Goal: Transaction & Acquisition: Obtain resource

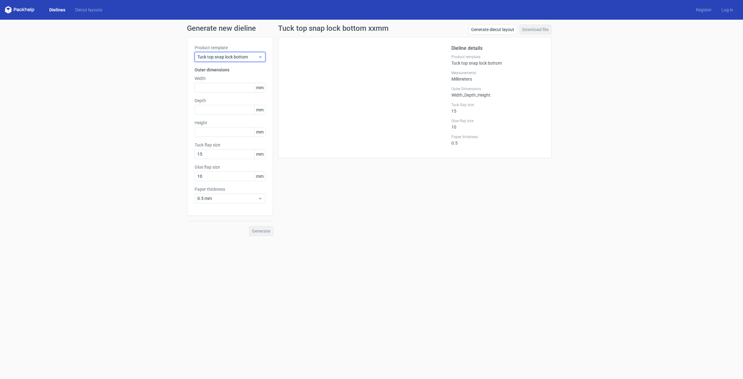
click at [254, 54] on span "Tuck top snap lock bottom" at bounding box center [227, 57] width 61 height 6
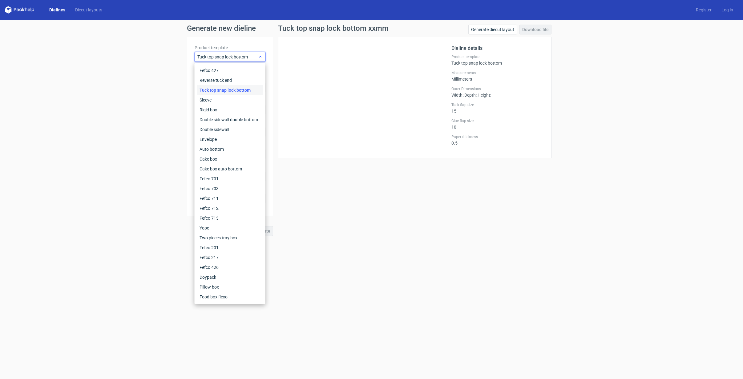
click at [254, 54] on span "Tuck top snap lock bottom" at bounding box center [227, 57] width 61 height 6
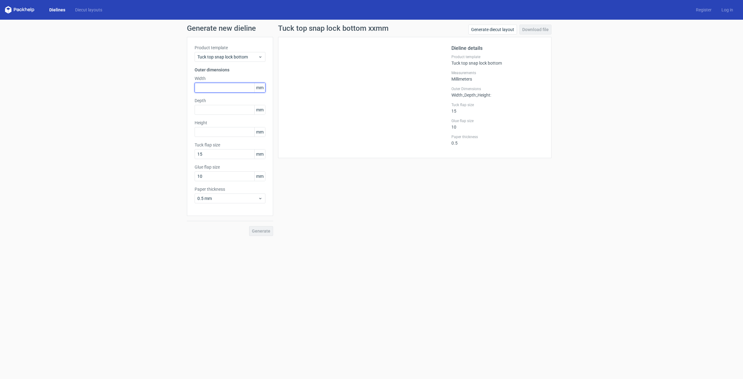
click at [233, 89] on input "text" at bounding box center [229, 88] width 71 height 10
click at [243, 56] on span "Tuck top snap lock bottom" at bounding box center [227, 57] width 61 height 6
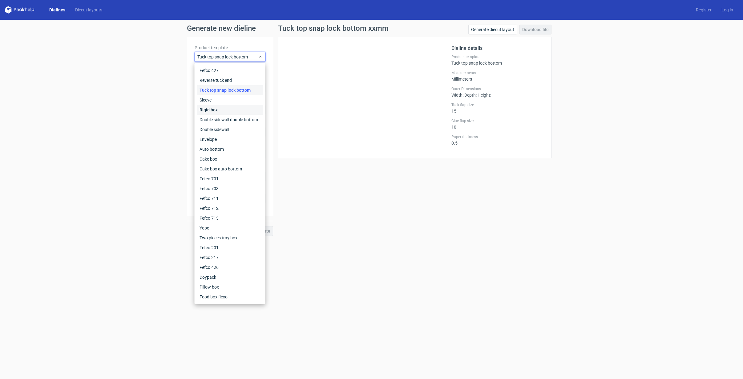
click at [242, 107] on div "Rigid box" at bounding box center [230, 110] width 66 height 10
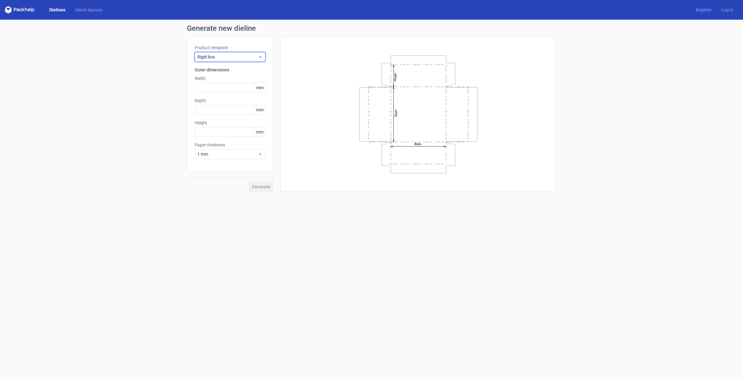
click at [245, 53] on div "Rigid box" at bounding box center [229, 57] width 71 height 10
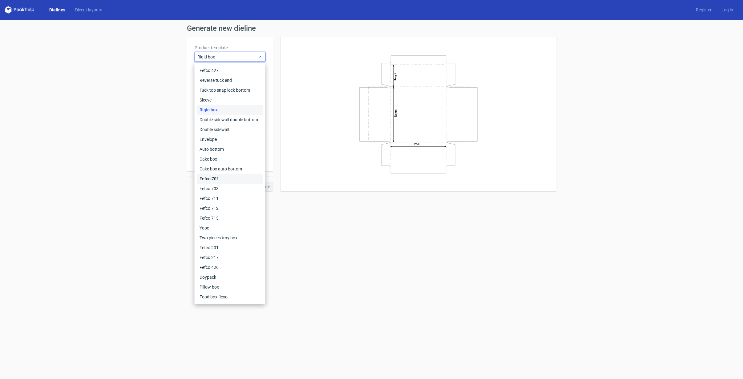
click at [228, 178] on div "Fefco 701" at bounding box center [230, 179] width 66 height 10
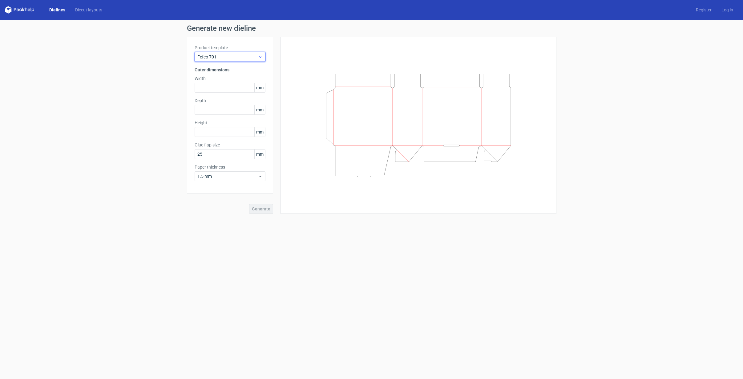
click at [239, 58] on span "Fefco 701" at bounding box center [227, 57] width 61 height 6
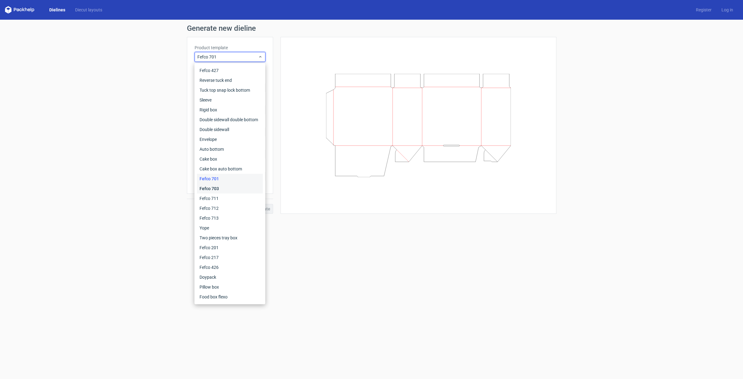
click at [220, 187] on div "Fefco 703" at bounding box center [230, 189] width 66 height 10
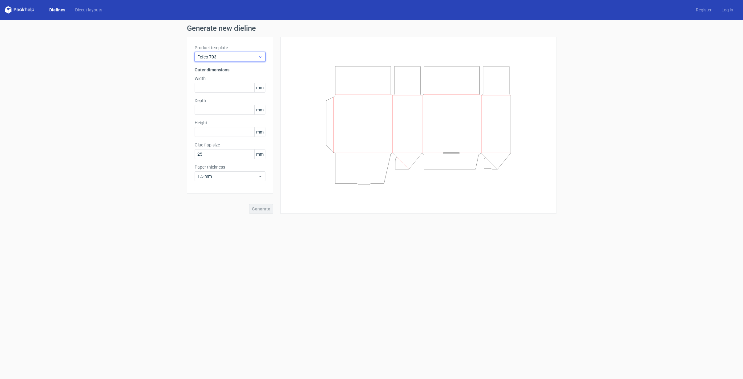
click at [235, 54] on span "Fefco 703" at bounding box center [227, 57] width 61 height 6
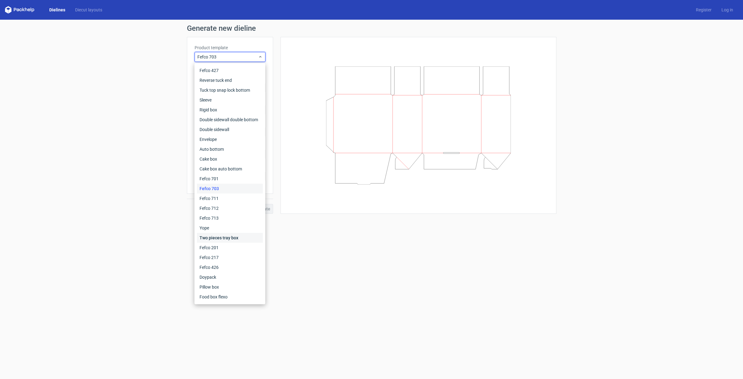
click at [229, 238] on div "Two pieces tray box" at bounding box center [230, 238] width 66 height 10
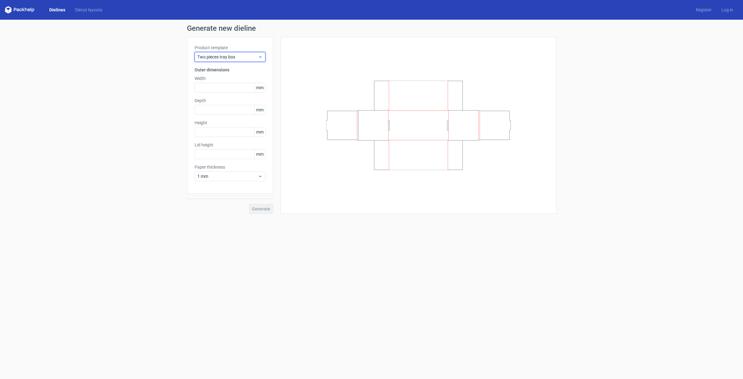
click at [226, 59] on span "Two pieces tray box" at bounding box center [227, 57] width 61 height 6
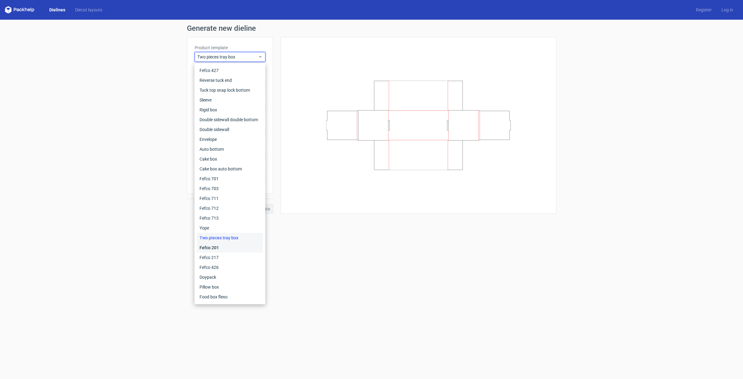
click at [222, 249] on div "Fefco 201" at bounding box center [230, 248] width 66 height 10
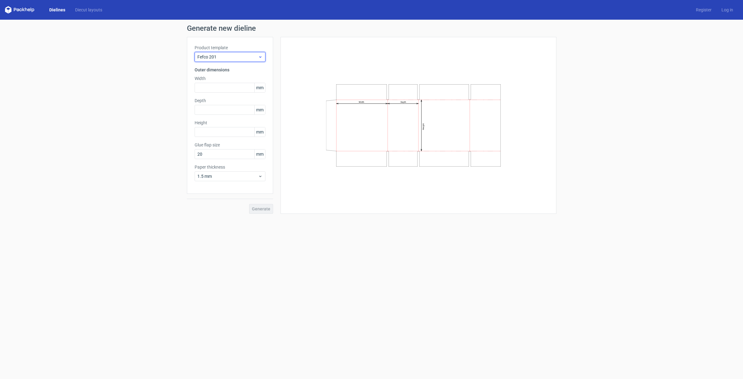
click at [226, 59] on span "Fefco 201" at bounding box center [227, 57] width 61 height 6
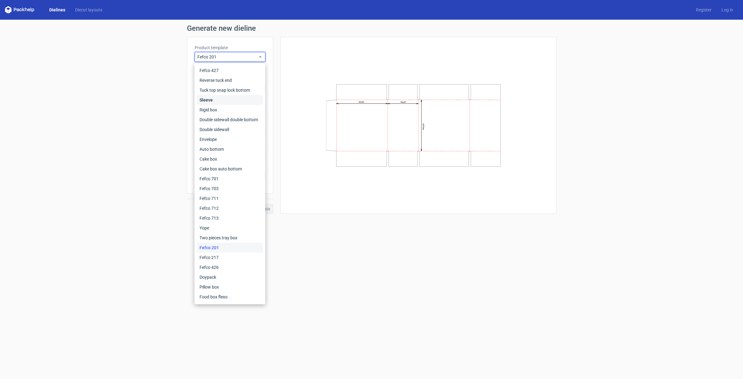
click at [225, 102] on div "Sleeve" at bounding box center [230, 100] width 66 height 10
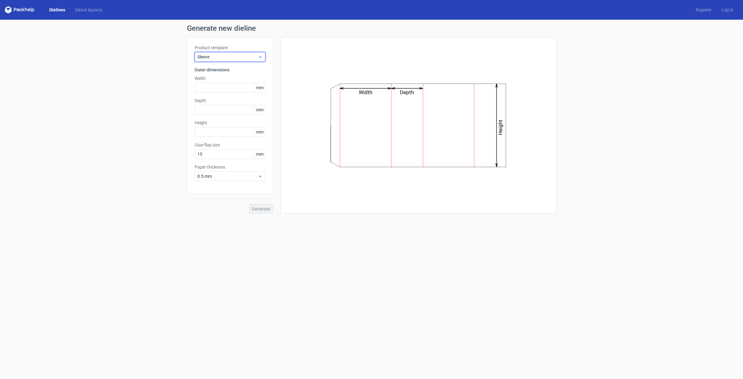
click at [231, 57] on span "Sleeve" at bounding box center [227, 57] width 61 height 6
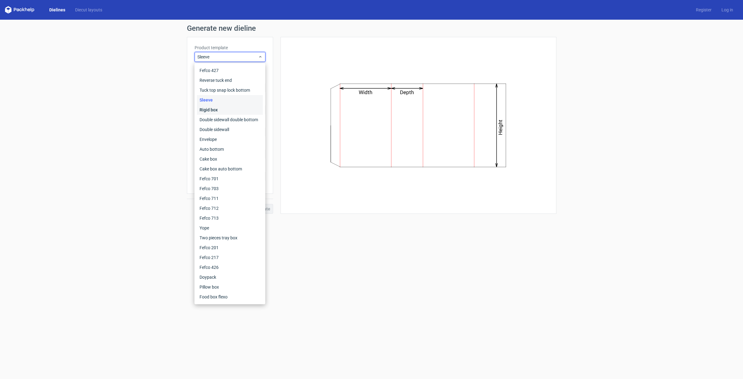
click at [221, 110] on div "Rigid box" at bounding box center [230, 110] width 66 height 10
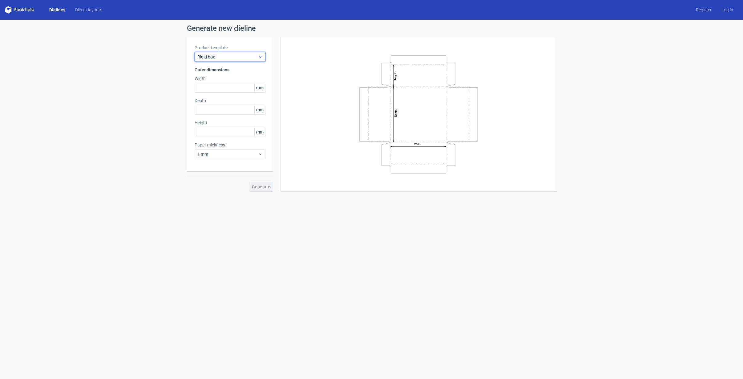
click at [222, 55] on span "Rigid box" at bounding box center [227, 57] width 61 height 6
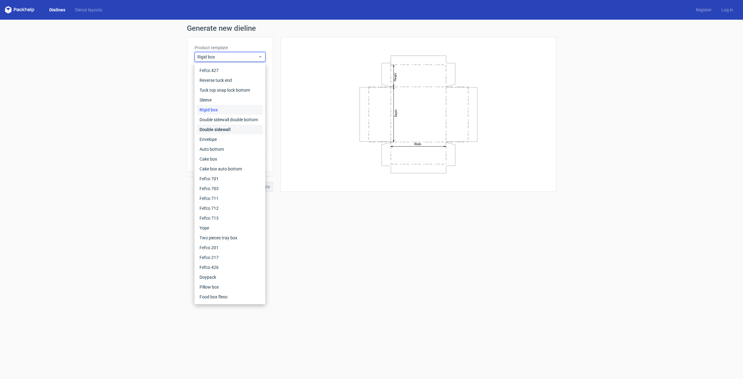
click at [224, 127] on div "Double sidewall" at bounding box center [230, 130] width 66 height 10
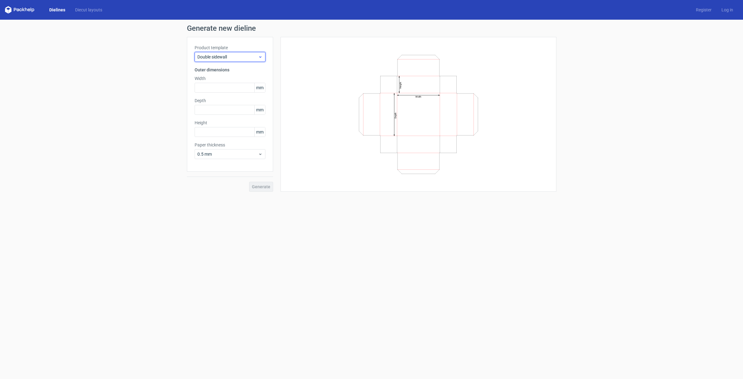
click at [224, 57] on span "Double sidewall" at bounding box center [227, 57] width 61 height 6
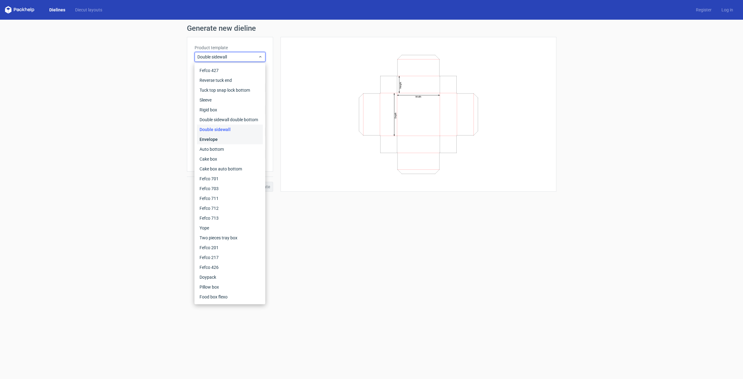
click at [228, 138] on div "Envelope" at bounding box center [230, 139] width 66 height 10
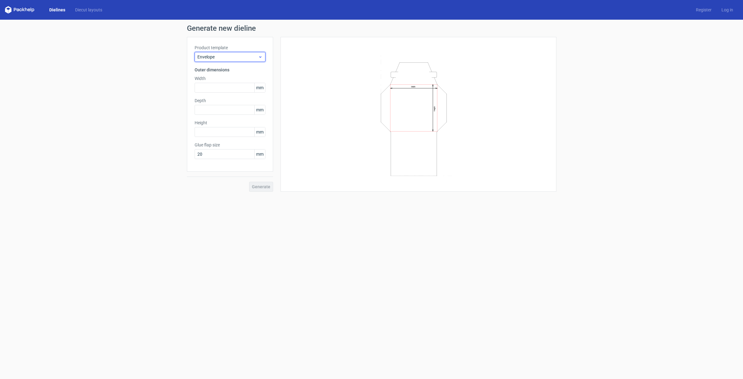
click at [224, 54] on span "Envelope" at bounding box center [227, 57] width 61 height 6
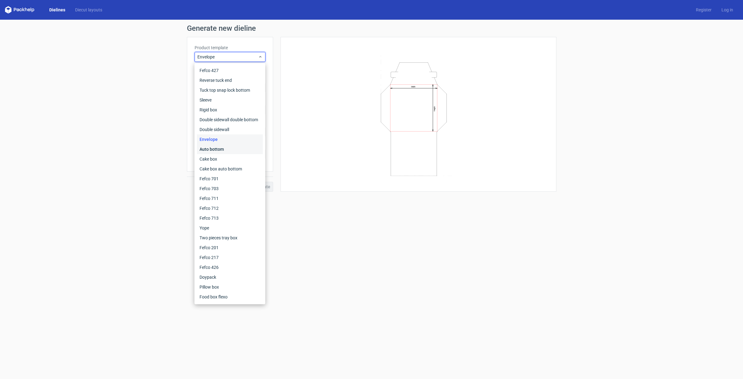
click at [221, 148] on div "Auto bottom" at bounding box center [230, 149] width 66 height 10
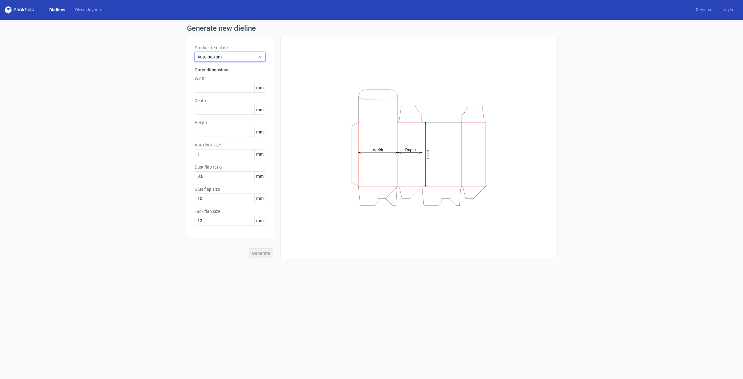
click at [233, 55] on span "Auto bottom" at bounding box center [227, 57] width 61 height 6
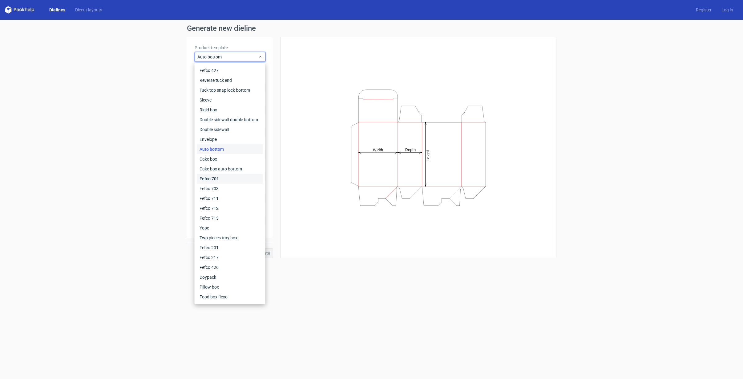
click at [222, 176] on div "Fefco 701" at bounding box center [230, 179] width 66 height 10
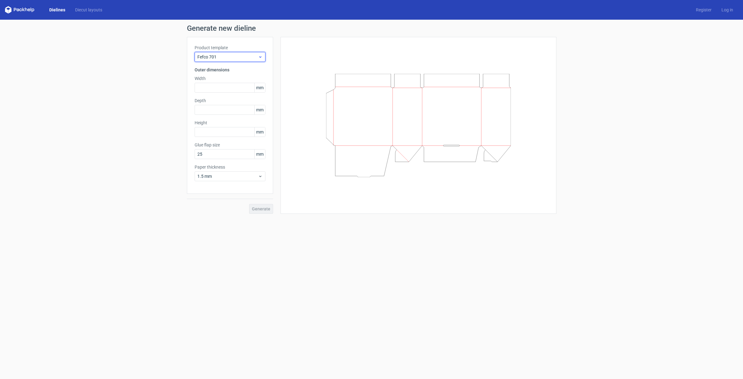
click at [228, 55] on span "Fefco 701" at bounding box center [227, 57] width 61 height 6
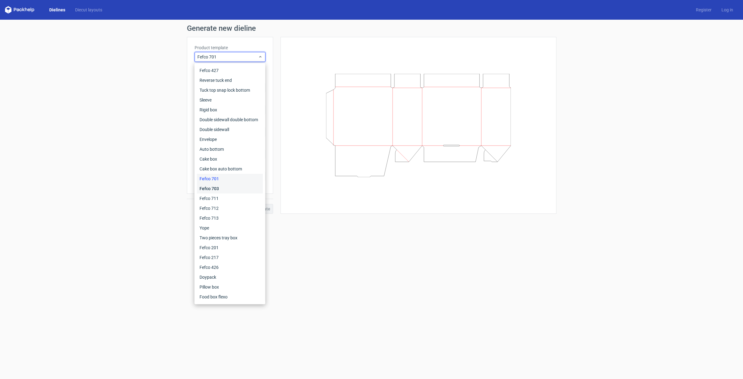
click at [220, 189] on div "Fefco 703" at bounding box center [230, 189] width 66 height 10
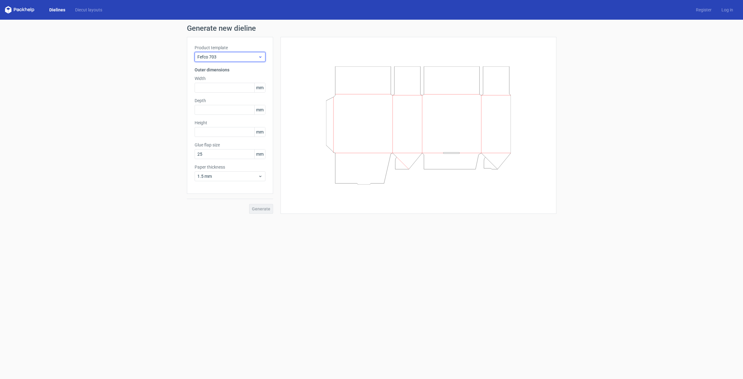
click at [226, 58] on span "Fefco 703" at bounding box center [227, 57] width 61 height 6
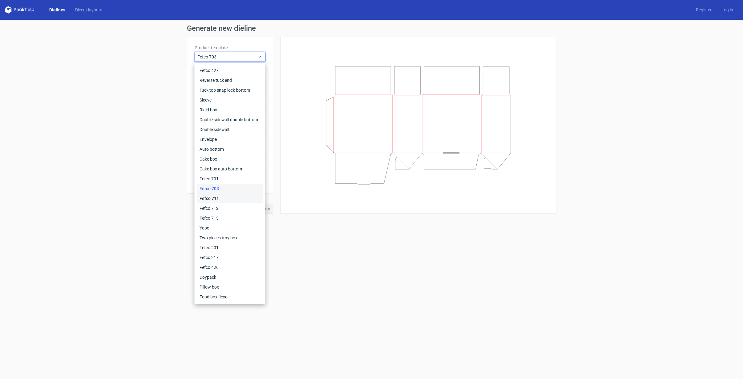
click at [227, 200] on div "Fefco 711" at bounding box center [230, 199] width 66 height 10
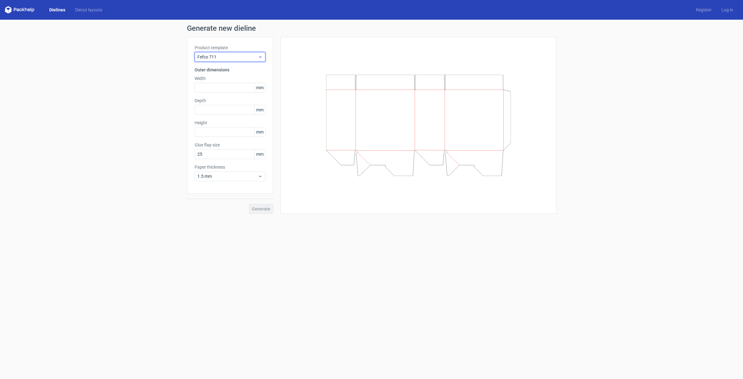
click at [232, 56] on span "Fefco 711" at bounding box center [227, 57] width 61 height 6
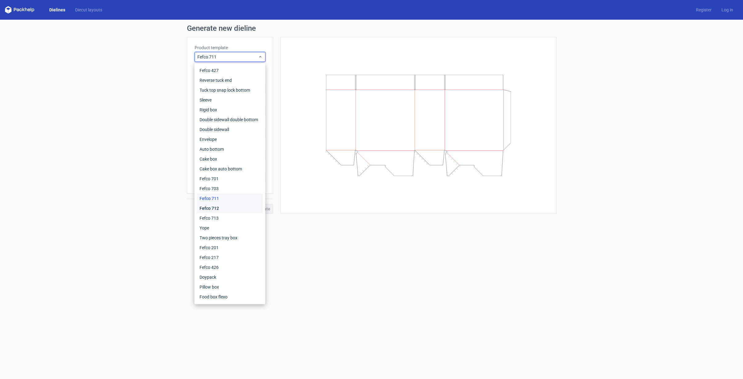
click at [219, 209] on div "Fefco 712" at bounding box center [230, 208] width 66 height 10
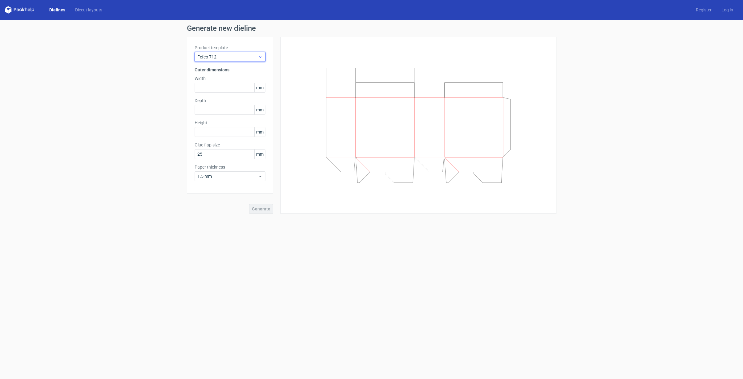
click at [231, 54] on span "Fefco 712" at bounding box center [227, 57] width 61 height 6
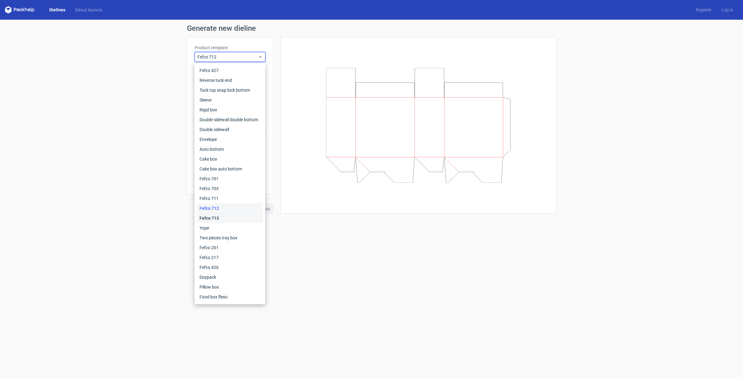
click at [229, 219] on div "Fefco 713" at bounding box center [230, 218] width 66 height 10
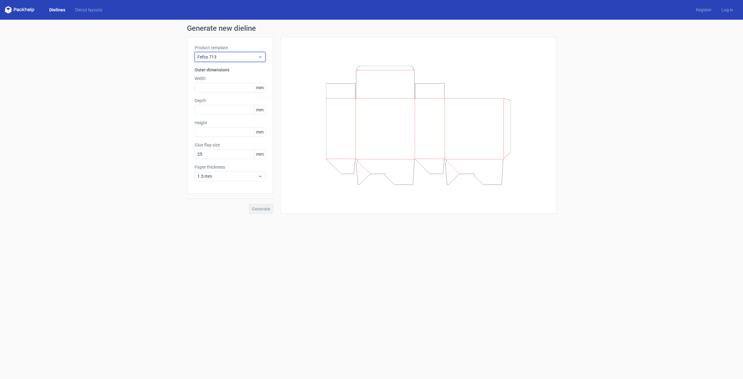
click at [227, 57] on span "Fefco 713" at bounding box center [227, 57] width 61 height 6
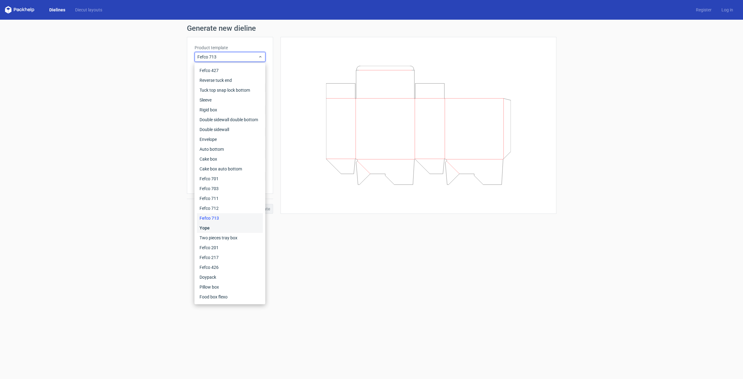
click at [217, 226] on div "Yope" at bounding box center [230, 228] width 66 height 10
click at [217, 229] on form "Generate new dieline Product template Fefco 713 Outer dimensions Width mm Depth…" at bounding box center [371, 199] width 743 height 359
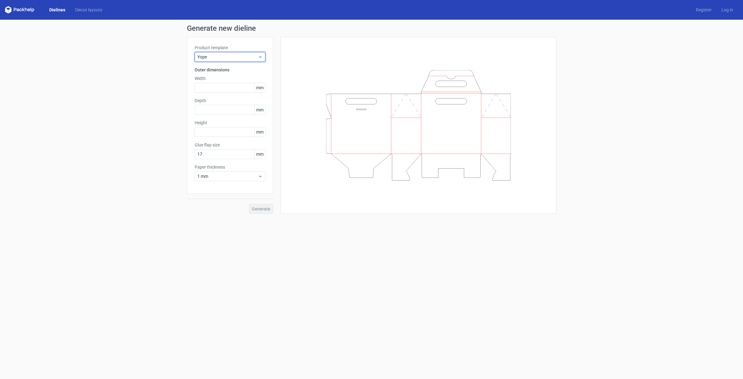
click at [226, 60] on div "Yope" at bounding box center [229, 57] width 71 height 10
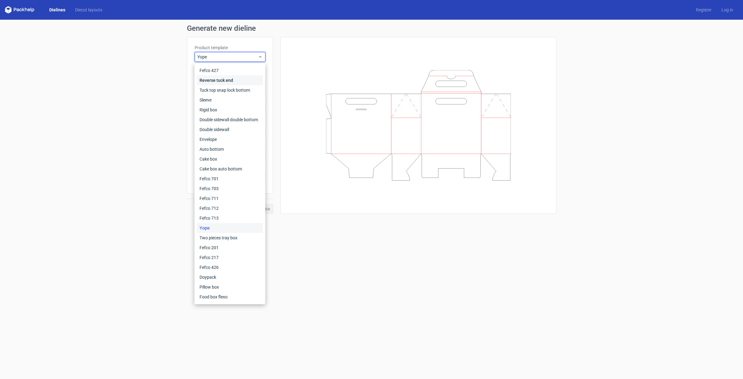
click at [226, 78] on div "Reverse tuck end" at bounding box center [230, 80] width 66 height 10
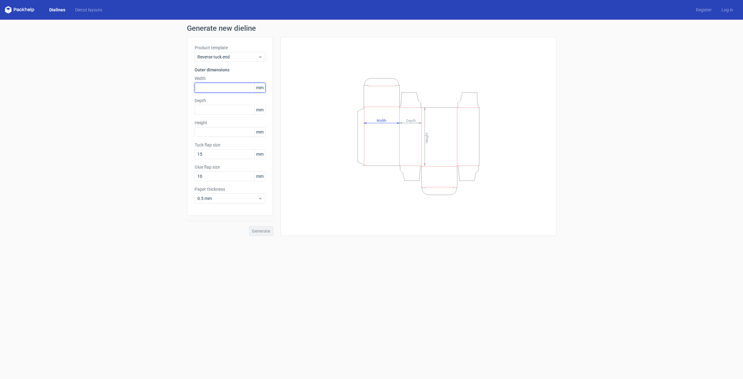
click at [235, 86] on input "text" at bounding box center [229, 88] width 71 height 10
type input "45"
click at [226, 110] on input "text" at bounding box center [229, 110] width 71 height 10
type input "45"
click at [221, 133] on input "text" at bounding box center [229, 132] width 71 height 10
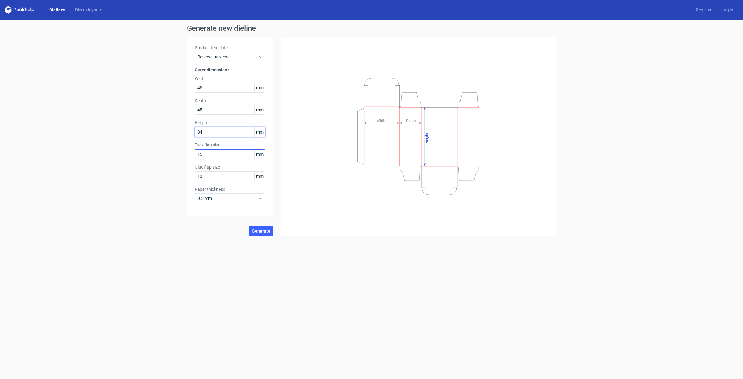
type input "84"
click at [230, 155] on input "15" at bounding box center [229, 154] width 71 height 10
drag, startPoint x: 220, startPoint y: 154, endPoint x: 179, endPoint y: 149, distance: 41.7
click at [179, 149] on div "Generate new dieline Product template Reverse tuck end Outer dimensions Width 4…" at bounding box center [371, 130] width 743 height 221
type input "12"
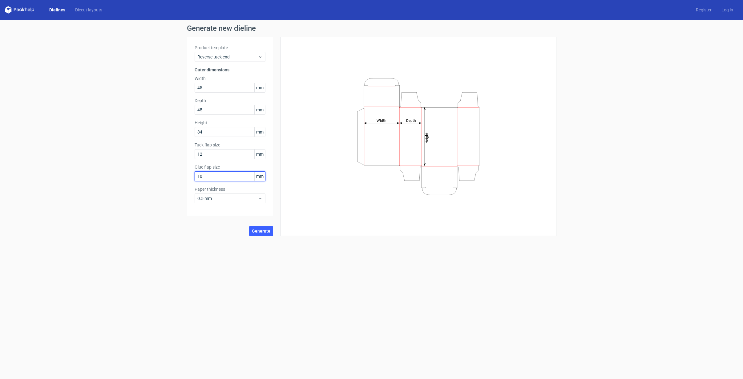
click at [213, 177] on input "10" at bounding box center [229, 176] width 71 height 10
drag, startPoint x: 192, startPoint y: 174, endPoint x: 185, endPoint y: 172, distance: 7.9
click at [185, 172] on div "Generate new dieline Product template Reverse tuck end Outer dimensions Width 4…" at bounding box center [371, 130] width 743 height 221
type input "12"
click at [259, 197] on icon at bounding box center [260, 198] width 5 height 5
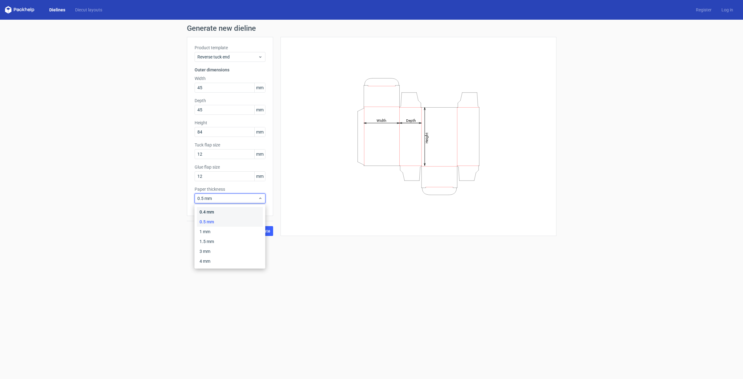
click at [222, 212] on div "0.4 mm" at bounding box center [230, 212] width 66 height 10
click at [261, 231] on span "Generate" at bounding box center [261, 231] width 18 height 4
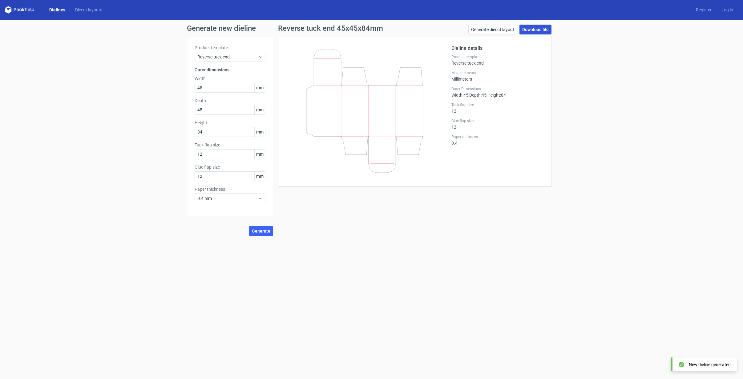
click at [534, 29] on link "Download file" at bounding box center [535, 30] width 32 height 10
drag, startPoint x: 204, startPoint y: 130, endPoint x: 200, endPoint y: 130, distance: 4.0
click at [200, 130] on input "84" at bounding box center [229, 132] width 71 height 10
type input "85"
click at [255, 230] on span "Generate" at bounding box center [261, 231] width 18 height 4
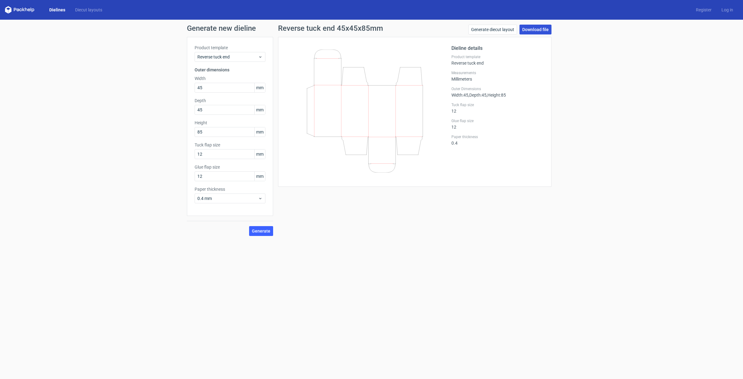
click at [542, 30] on link "Download file" at bounding box center [535, 30] width 32 height 10
drag, startPoint x: 178, startPoint y: 84, endPoint x: 165, endPoint y: 82, distance: 13.2
click at [165, 82] on div "Generate new dieline Product template Reverse tuck end Outer dimensions Width 4…" at bounding box center [371, 130] width 743 height 221
type input "40"
drag, startPoint x: 209, startPoint y: 110, endPoint x: 161, endPoint y: 109, distance: 48.3
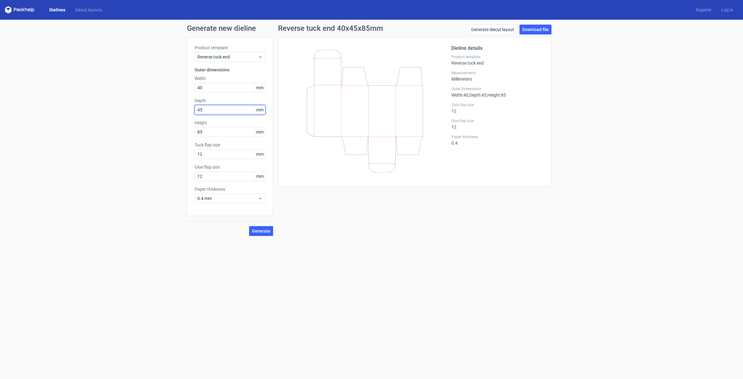
click at [161, 109] on div "Generate new dieline Product template Reverse tuck end Outer dimensions Width 4…" at bounding box center [371, 130] width 743 height 221
type input "40"
drag, startPoint x: 216, startPoint y: 126, endPoint x: 185, endPoint y: 127, distance: 31.4
click at [185, 127] on div "Generate new dieline Product template Reverse tuck end Outer dimensions Width 4…" at bounding box center [371, 130] width 743 height 221
drag, startPoint x: 215, startPoint y: 133, endPoint x: 168, endPoint y: 128, distance: 47.9
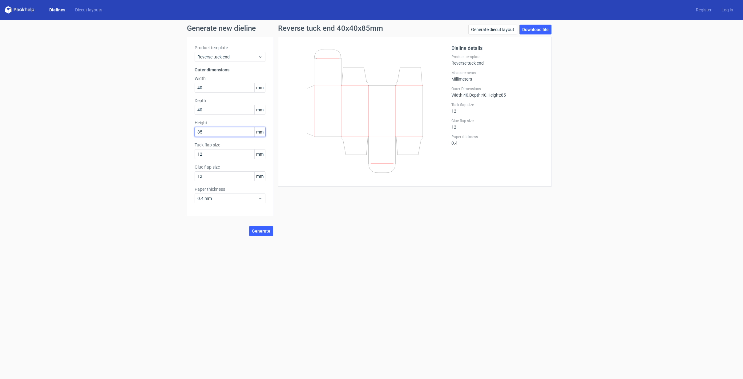
click at [168, 128] on div "Generate new dieline Product template Reverse tuck end Outer dimensions Width 4…" at bounding box center [371, 130] width 743 height 221
type input "70"
click at [261, 229] on span "Generate" at bounding box center [261, 231] width 18 height 4
click at [533, 26] on link "Download file" at bounding box center [535, 30] width 32 height 10
drag, startPoint x: 204, startPoint y: 88, endPoint x: 185, endPoint y: 82, distance: 20.0
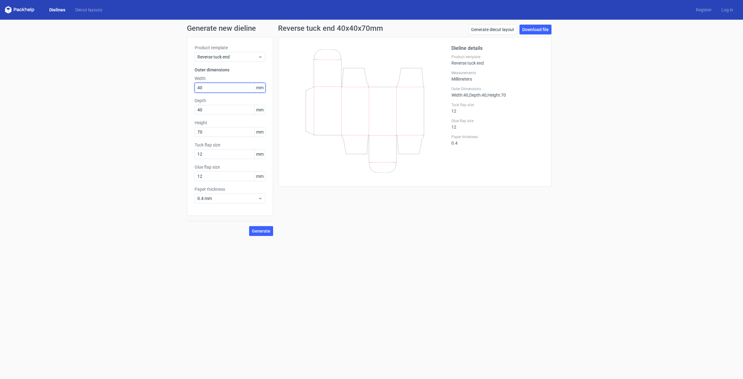
click at [185, 82] on div "Generate new dieline Product template Reverse tuck end Outer dimensions Width 4…" at bounding box center [371, 130] width 743 height 221
type input "30"
drag, startPoint x: 210, startPoint y: 110, endPoint x: 155, endPoint y: 102, distance: 55.6
click at [155, 102] on div "Generate new dieline Product template Reverse tuck end Outer dimensions Width 3…" at bounding box center [371, 130] width 743 height 221
type input "30"
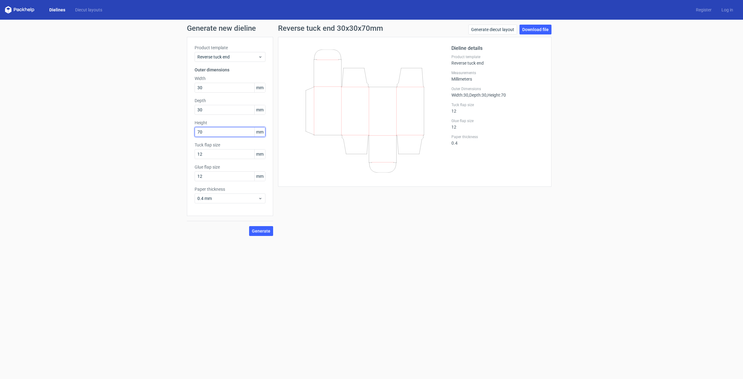
drag, startPoint x: 214, startPoint y: 129, endPoint x: 172, endPoint y: 123, distance: 42.7
click at [172, 123] on div "Generate new dieline Product template Reverse tuck end Outer dimensions Width 3…" at bounding box center [371, 130] width 743 height 221
type input "50"
click at [258, 229] on span "Generate" at bounding box center [261, 231] width 18 height 4
click at [536, 32] on link "Download file" at bounding box center [535, 30] width 32 height 10
